Goal: Navigation & Orientation: Go to known website

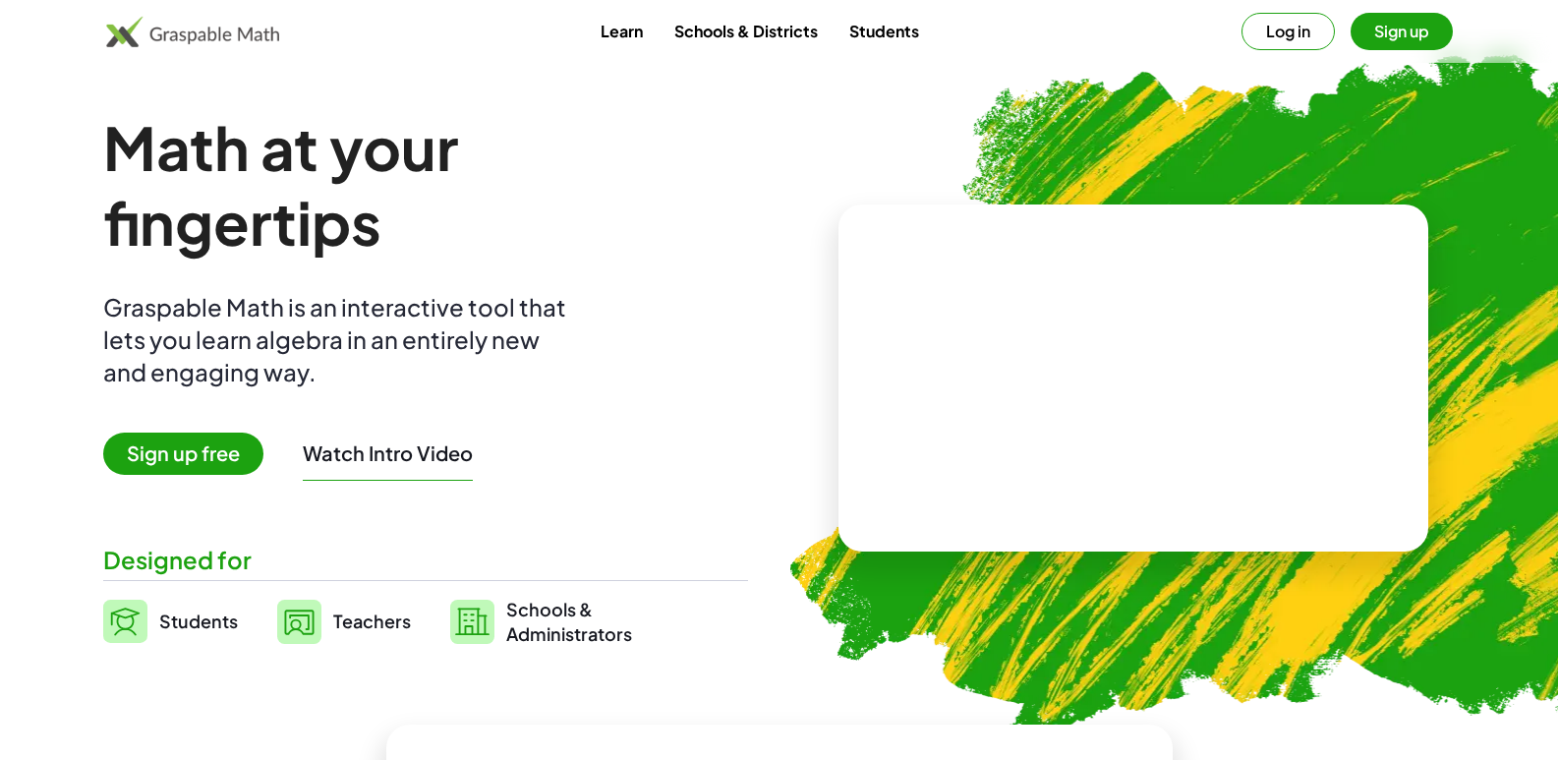
click at [149, 629] on link "Students" at bounding box center [170, 621] width 135 height 49
